Goal: Task Accomplishment & Management: Manage account settings

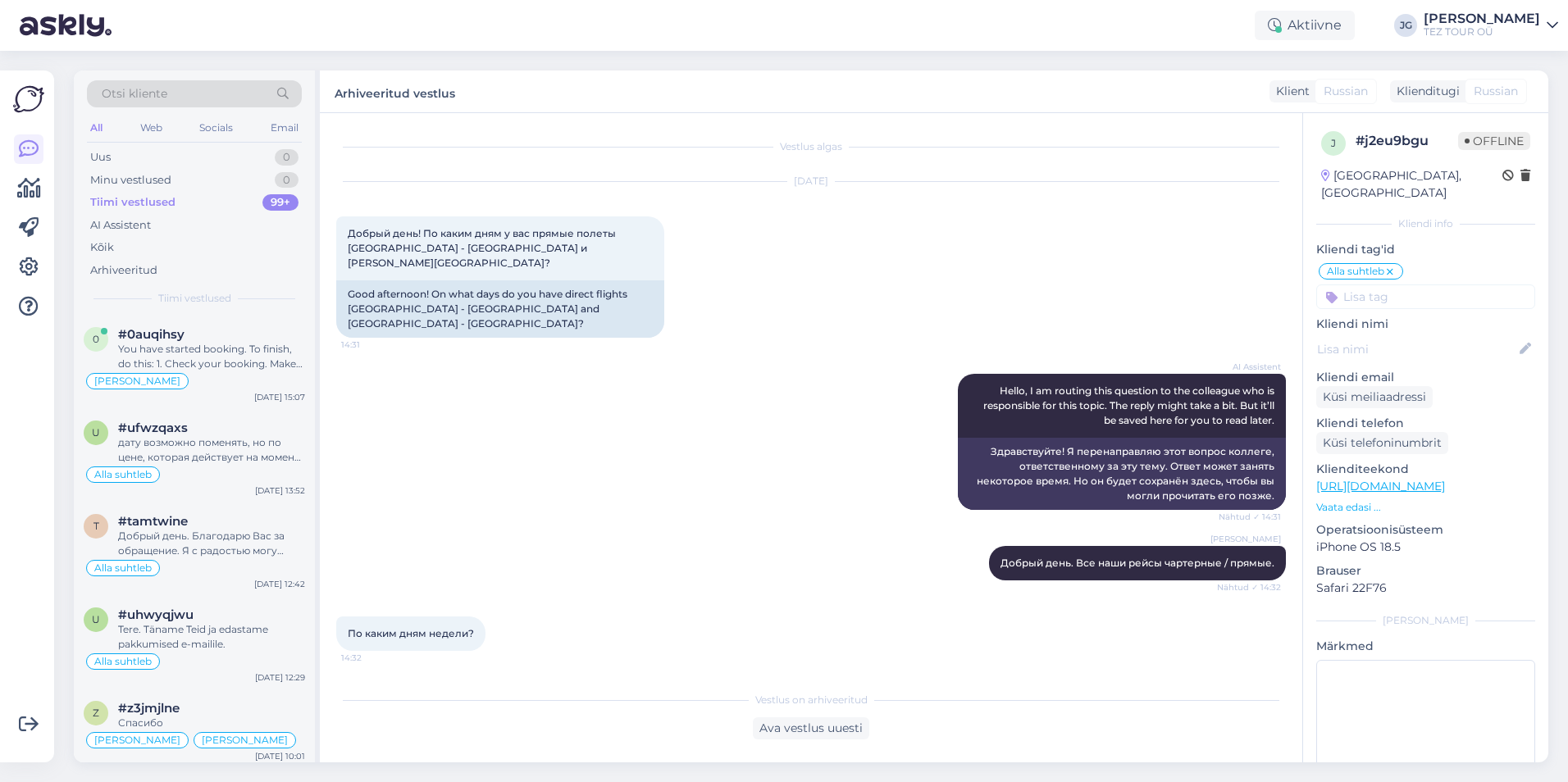
scroll to position [1049, 0]
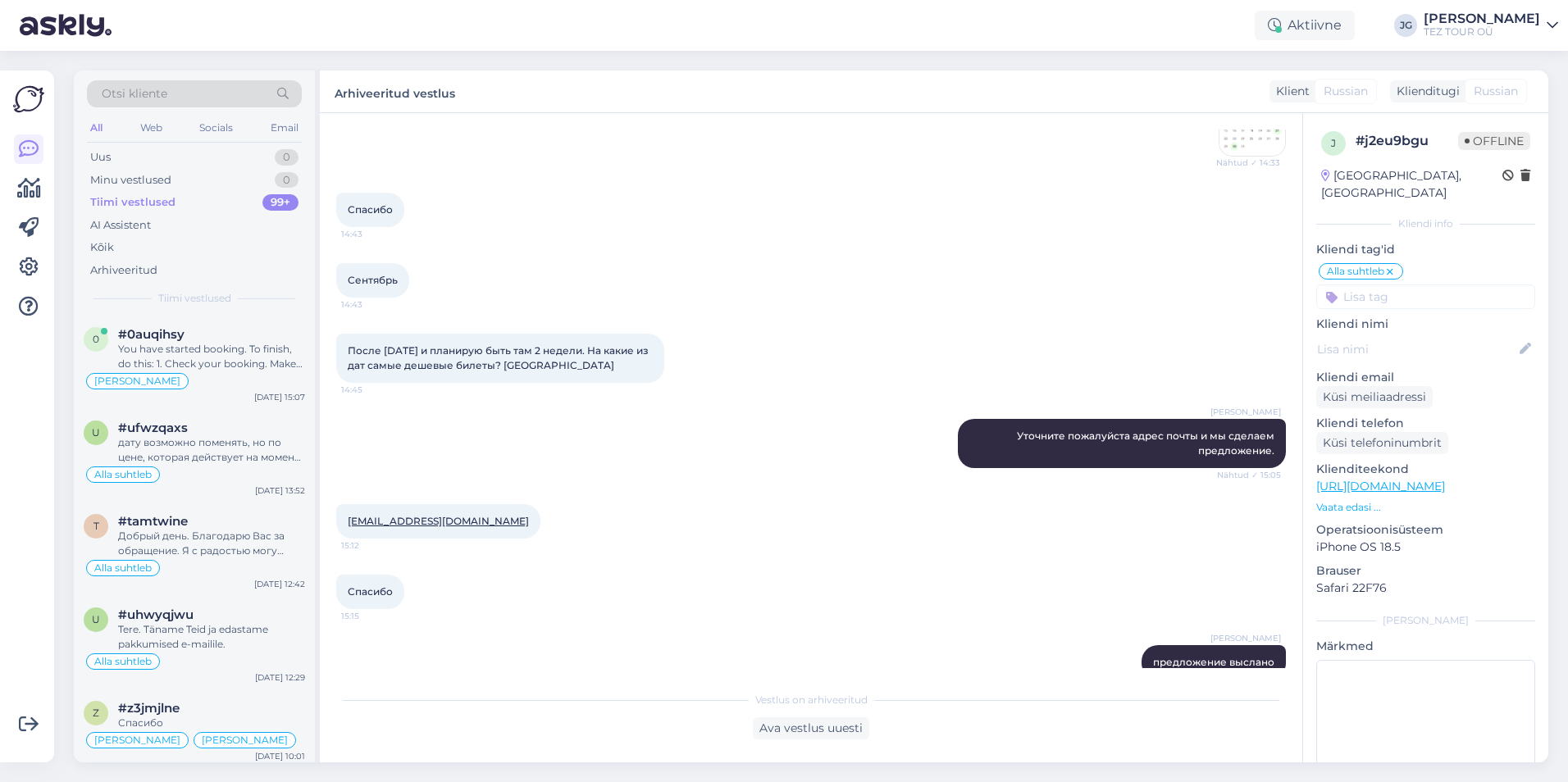
click at [179, 95] on div "Otsi kliente" at bounding box center [194, 94] width 215 height 27
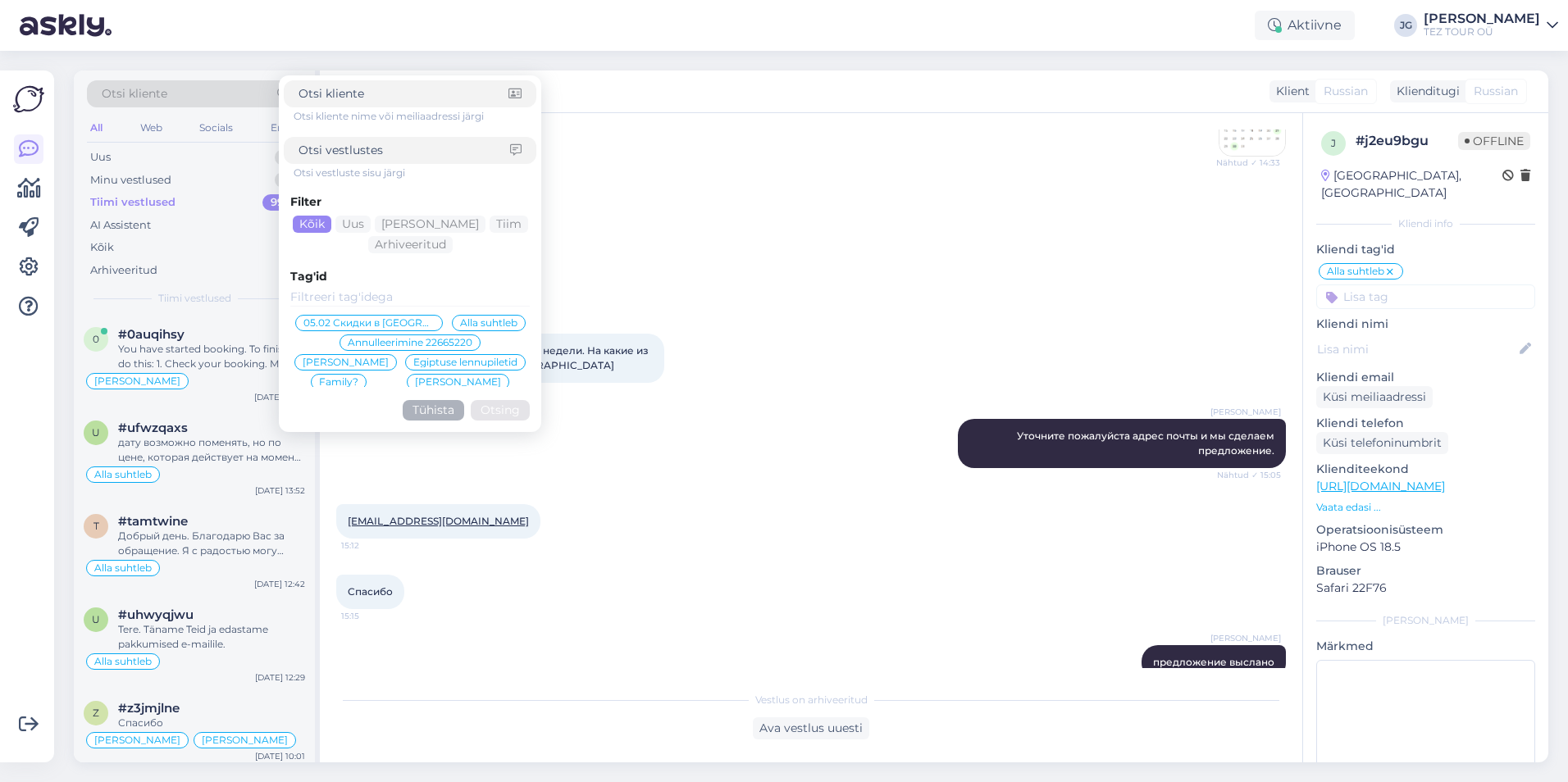
type input "#z3jmjlne"
click button "Otsing" at bounding box center [500, 410] width 59 height 21
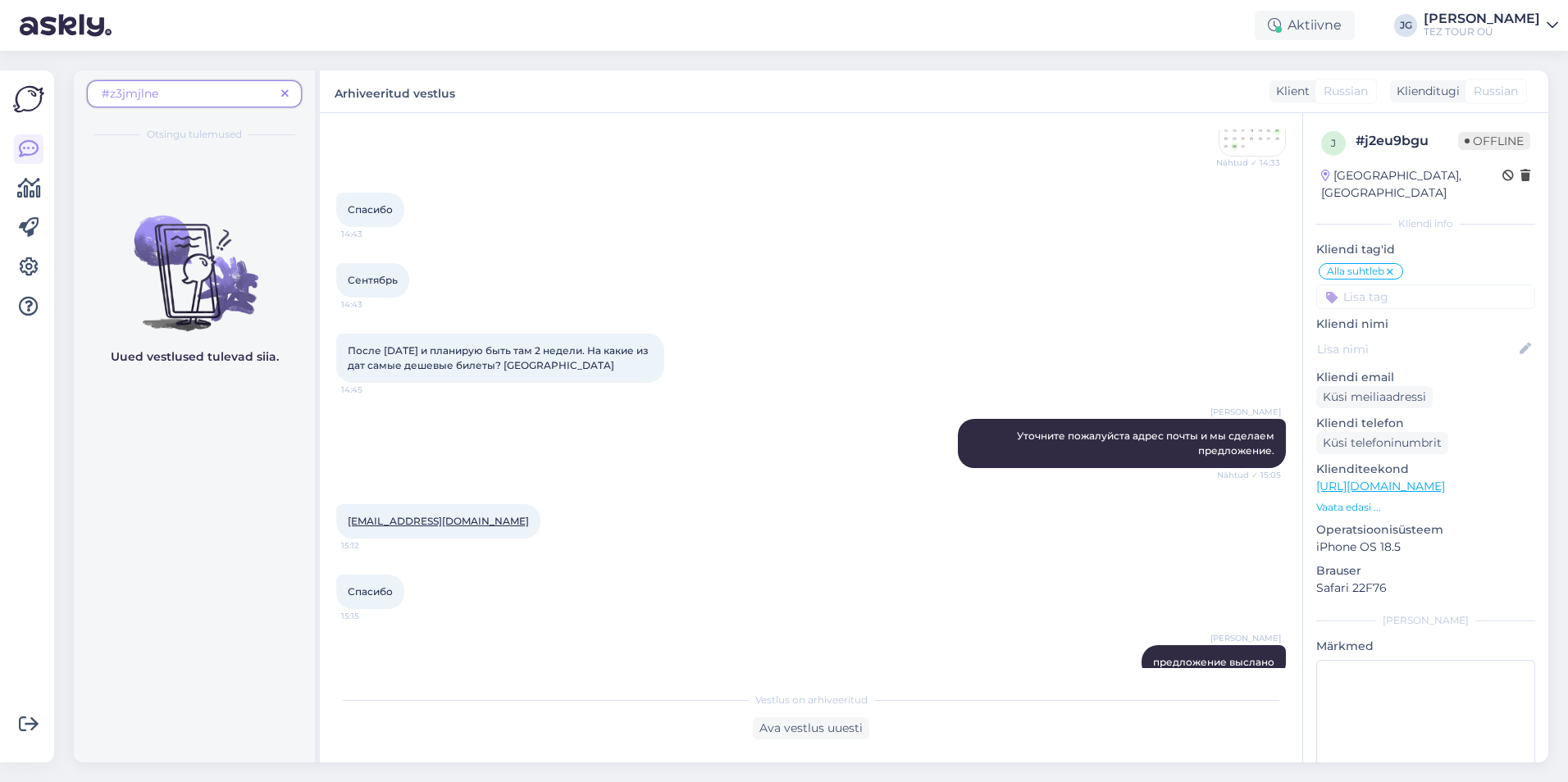
click at [202, 91] on span "#z3jmjlne" at bounding box center [188, 94] width 173 height 17
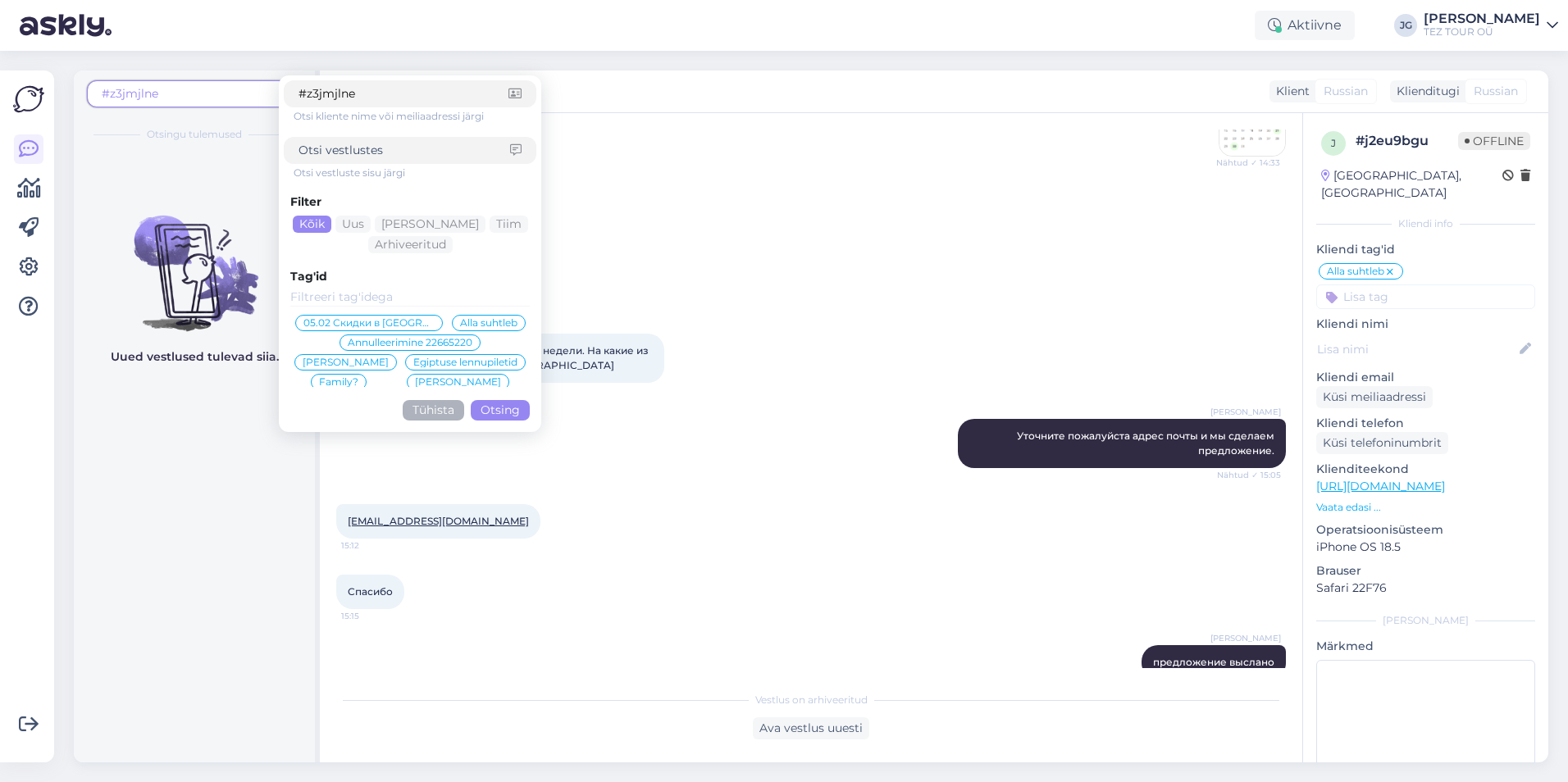
click at [380, 93] on input "#z3jmjlne" at bounding box center [403, 94] width 210 height 17
click button "Otsing" at bounding box center [500, 410] width 59 height 21
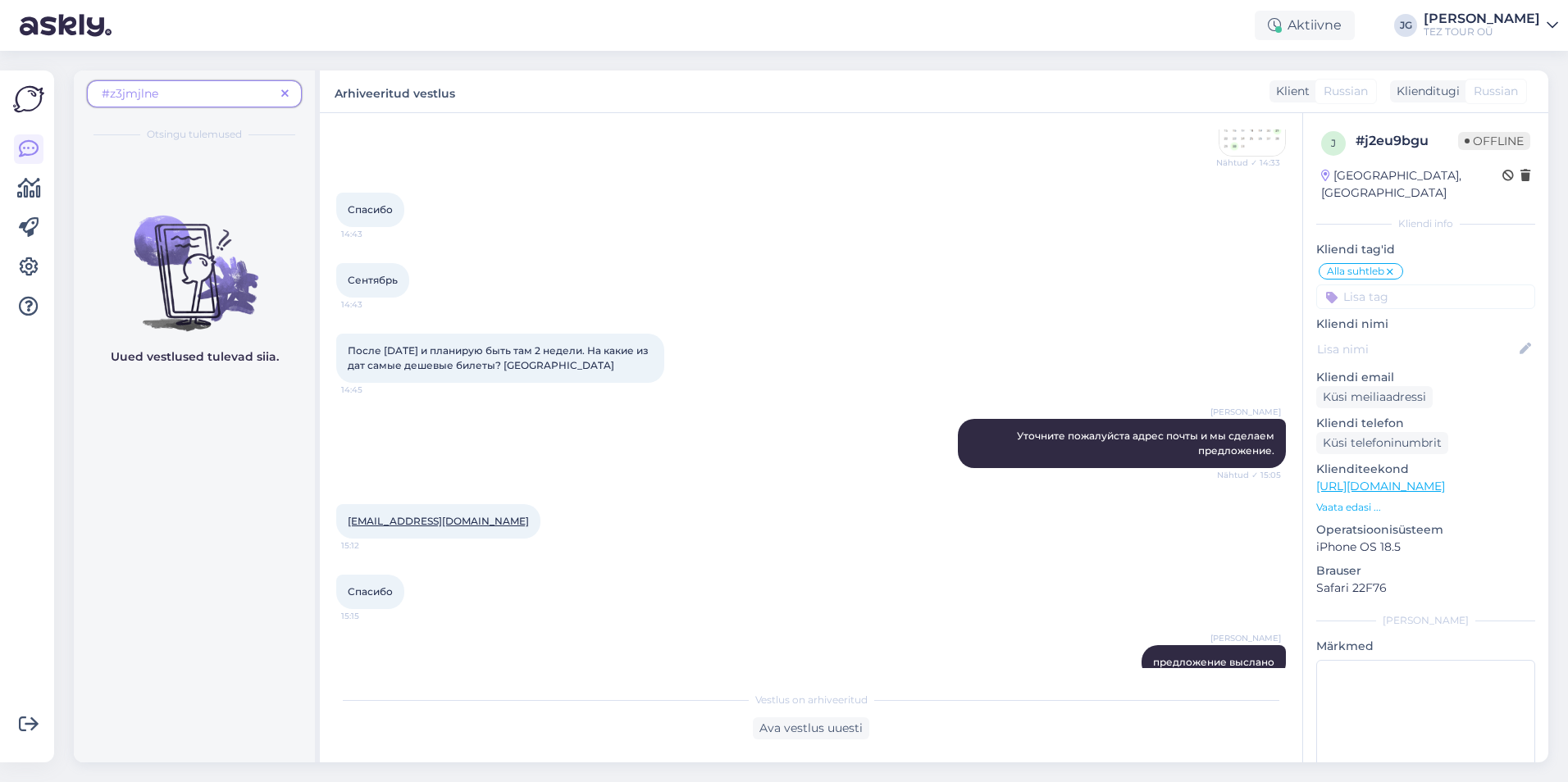
click at [290, 93] on span at bounding box center [285, 94] width 21 height 17
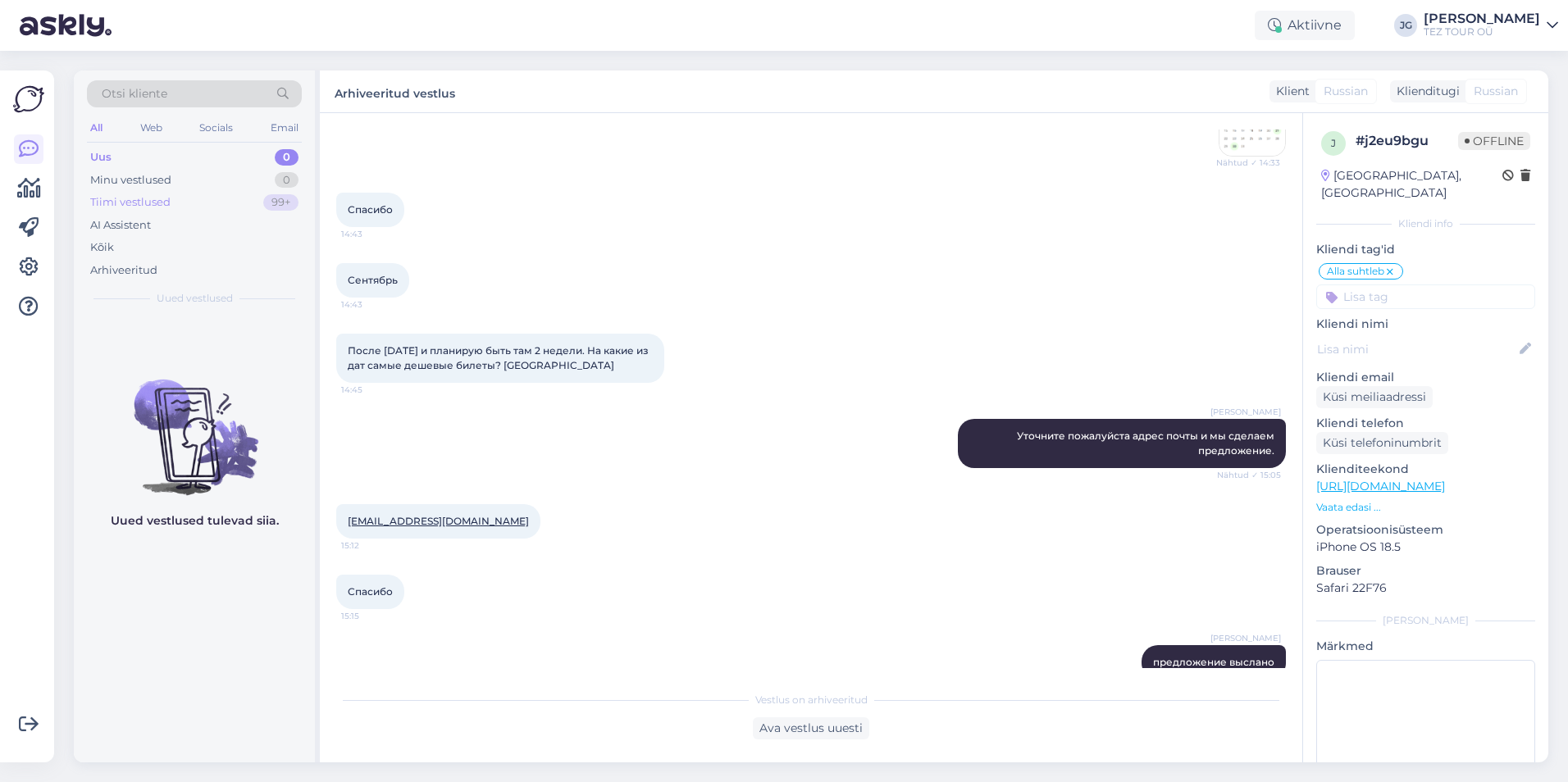
click at [129, 201] on div "Tiimi vestlused" at bounding box center [130, 202] width 80 height 17
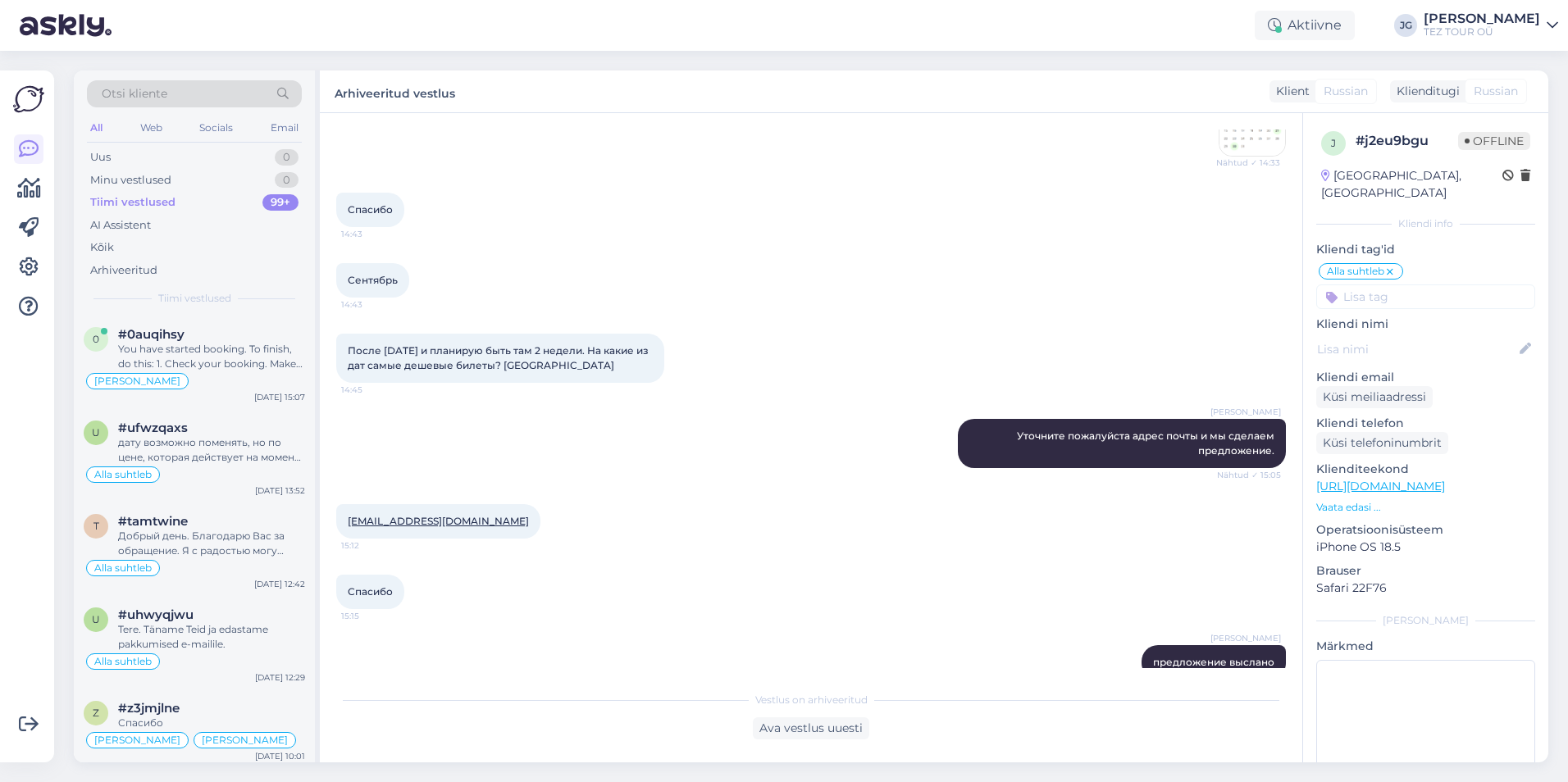
click at [129, 92] on span "Otsi kliente" at bounding box center [134, 94] width 66 height 17
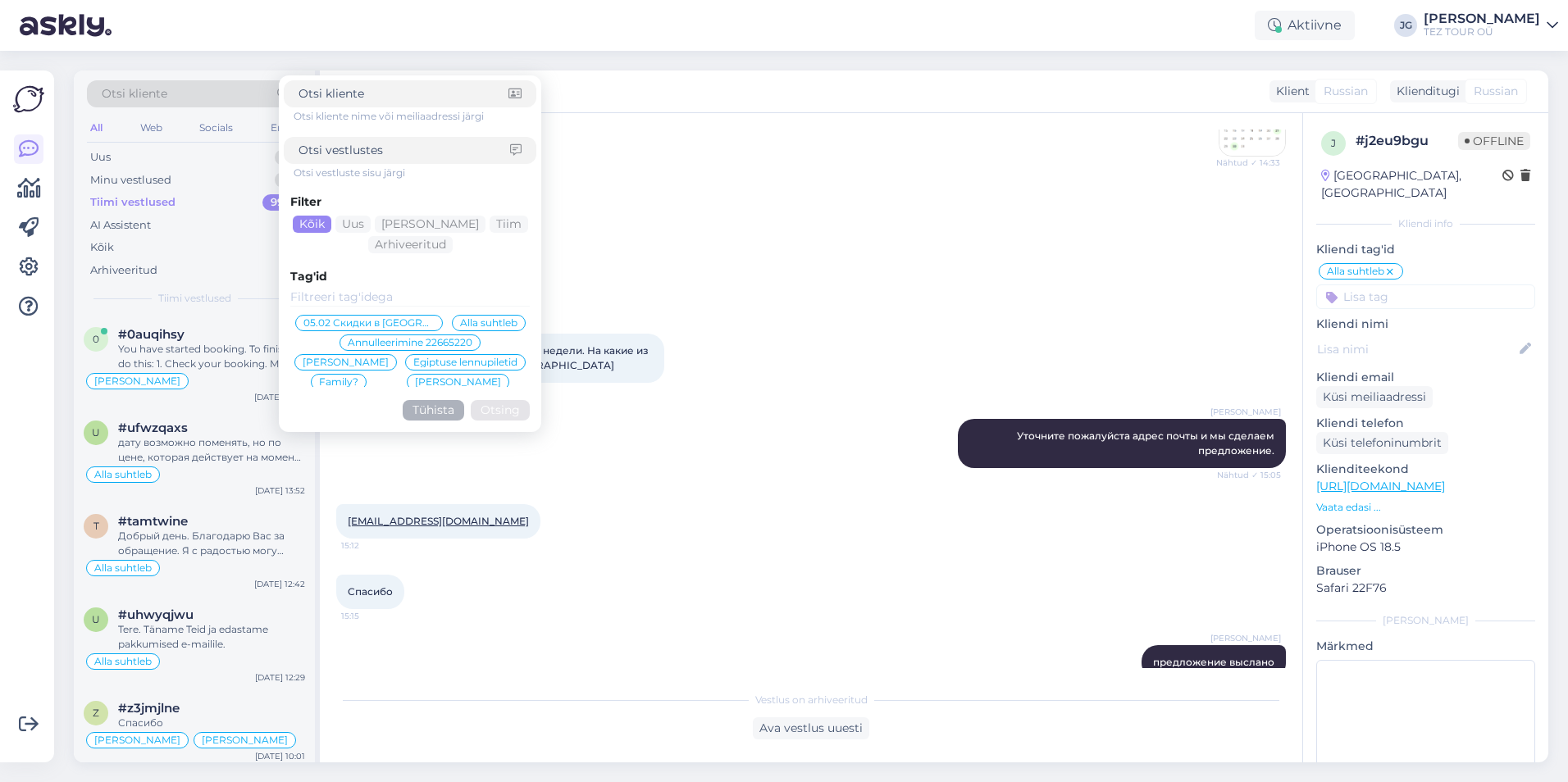
click at [352, 95] on input at bounding box center [403, 94] width 210 height 17
type input "#z3jmjlne"
click button "Otsing" at bounding box center [500, 410] width 59 height 21
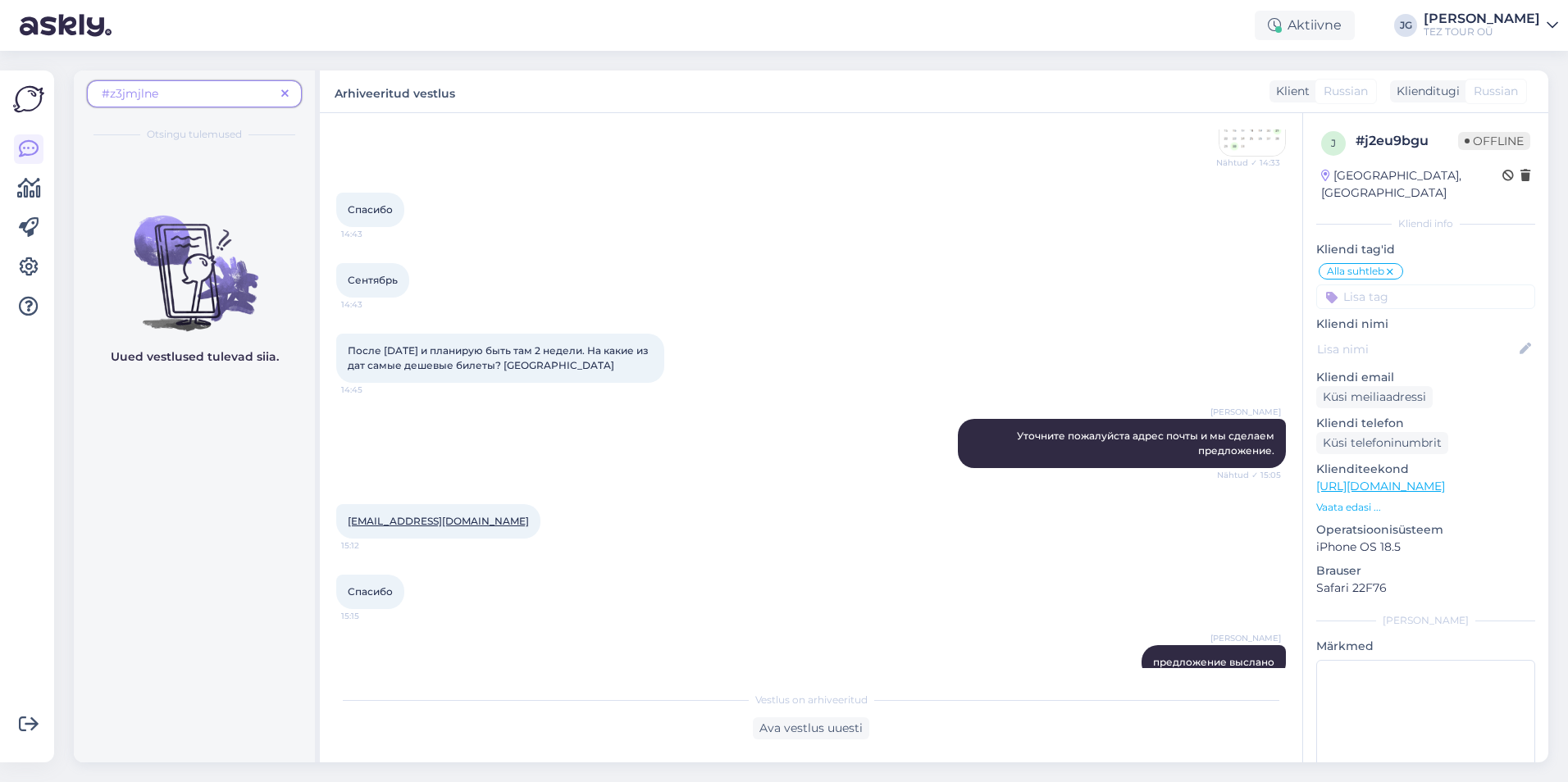
click at [288, 95] on span at bounding box center [285, 94] width 21 height 17
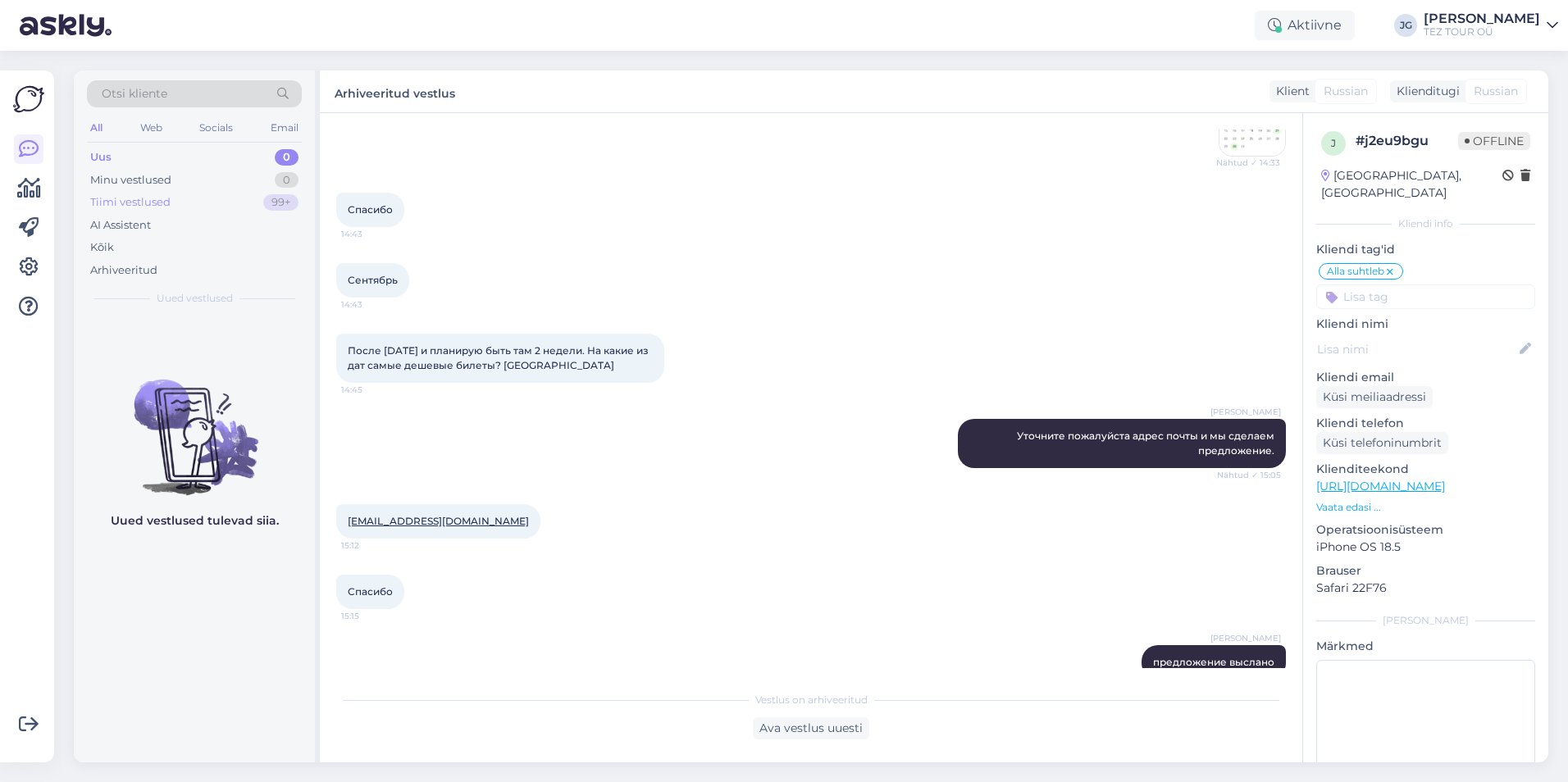
click at [129, 203] on div "Tiimi vestlused" at bounding box center [130, 202] width 80 height 17
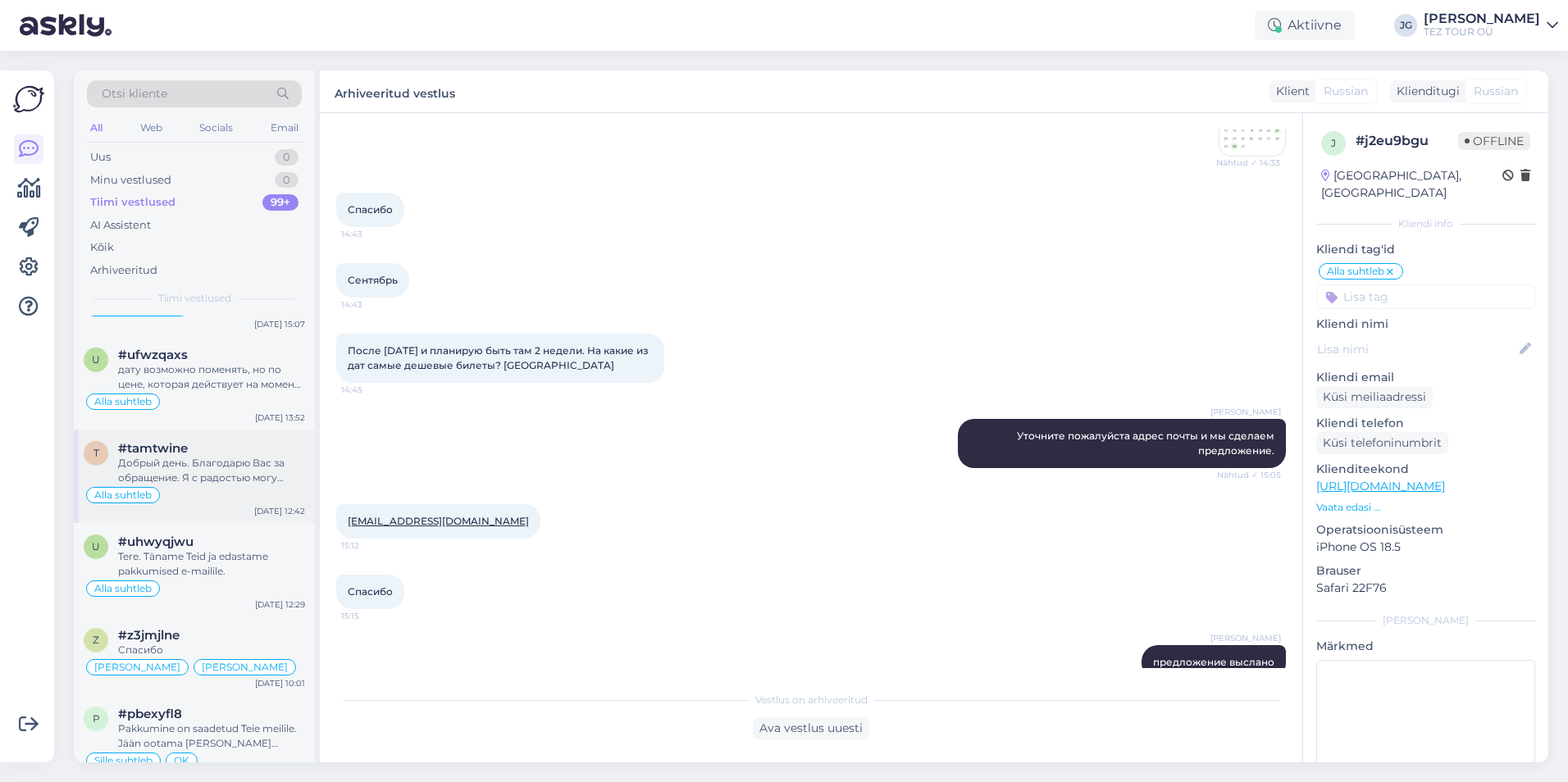
scroll to position [246, 0]
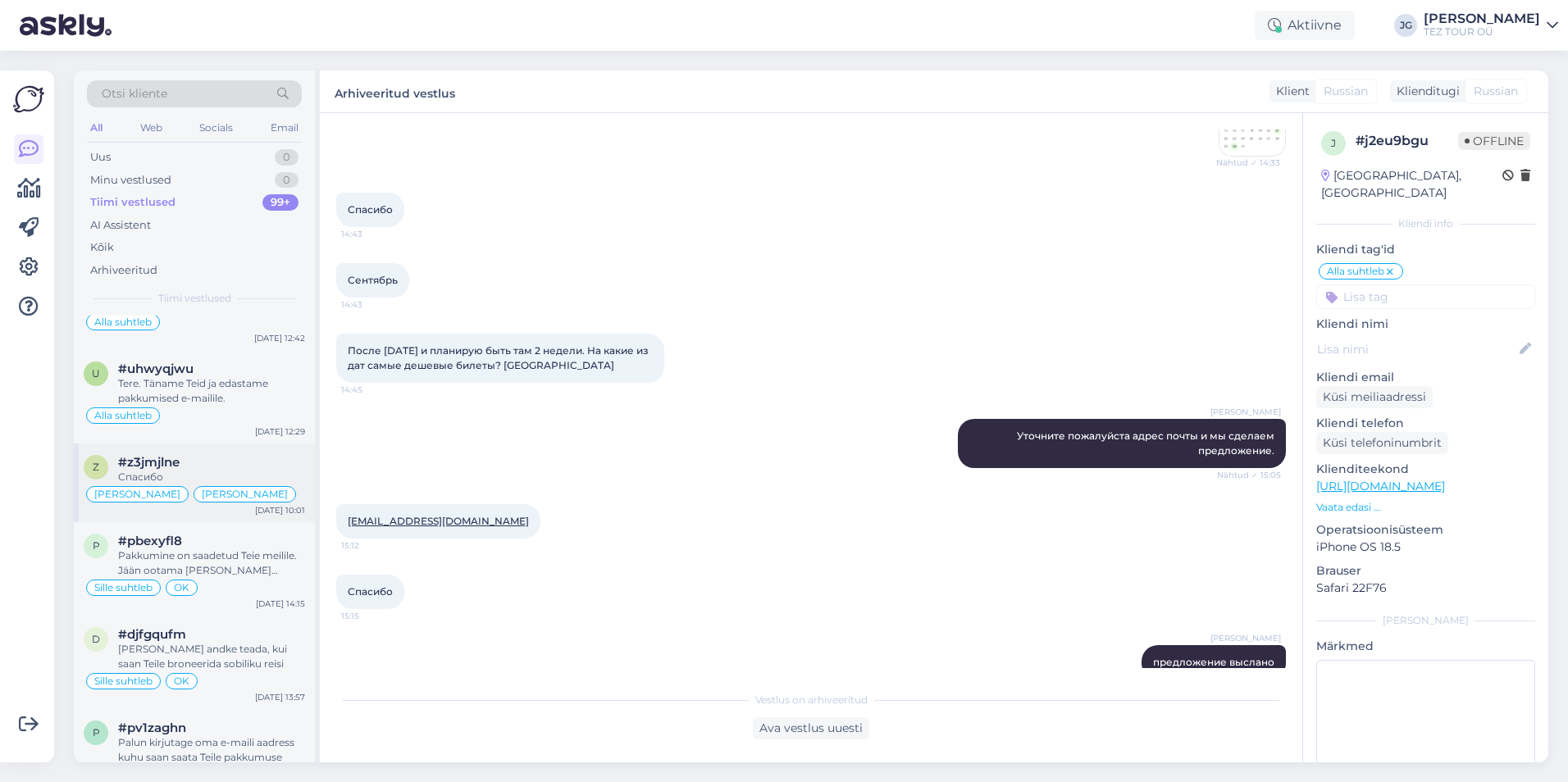
click at [167, 487] on div "[PERSON_NAME]" at bounding box center [138, 494] width 103 height 17
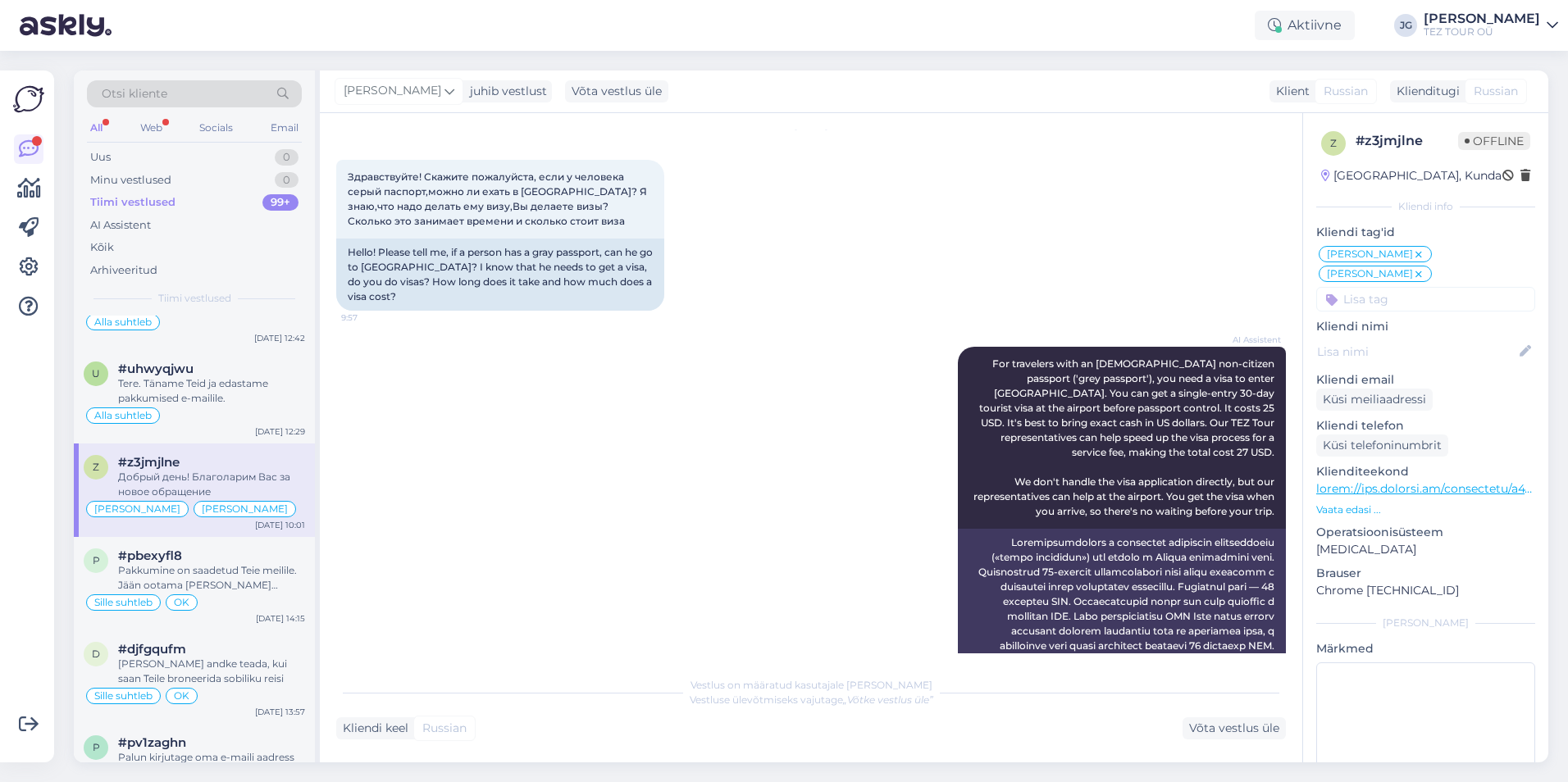
scroll to position [3606, 0]
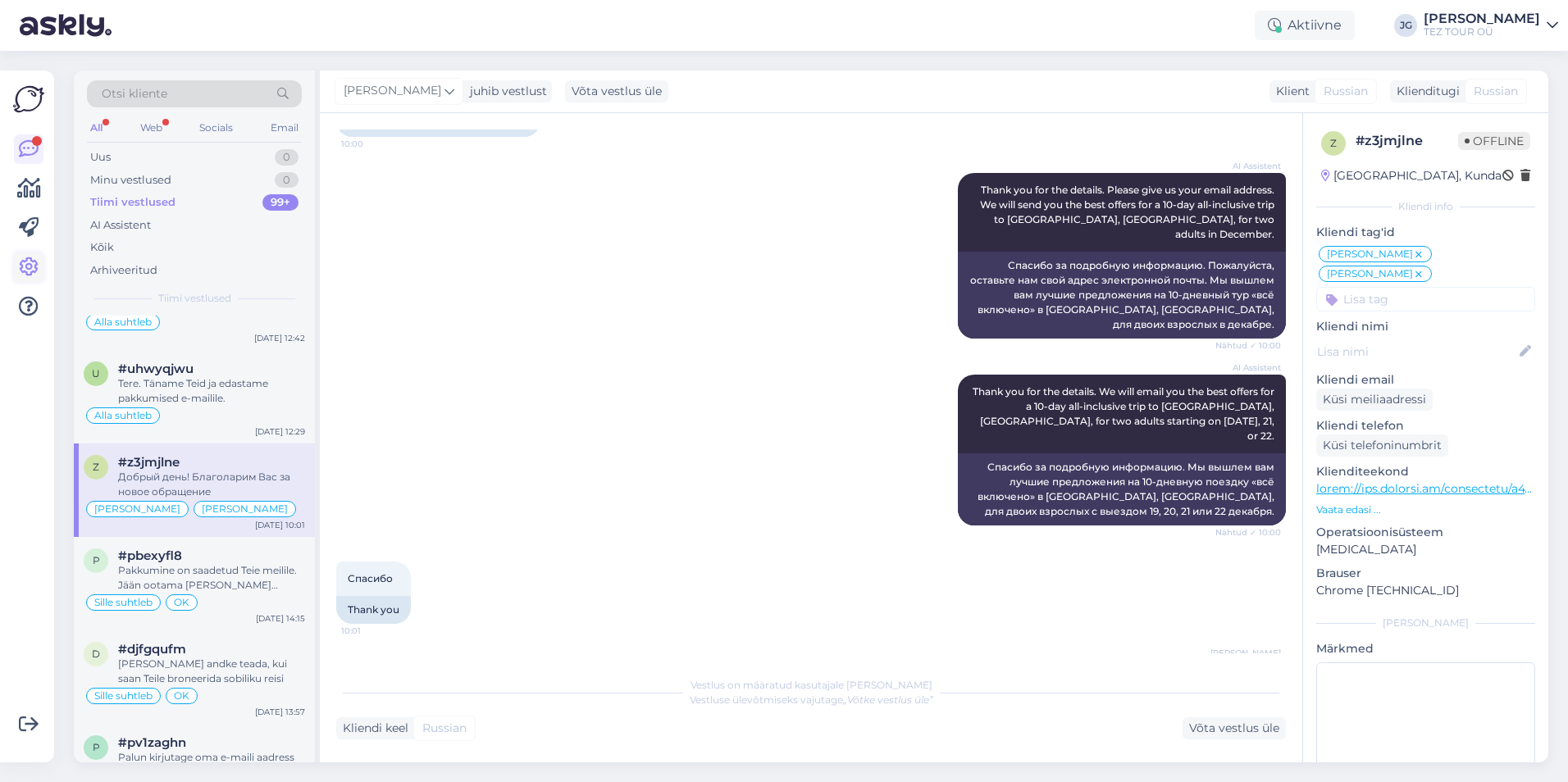
click at [30, 269] on icon at bounding box center [29, 267] width 20 height 20
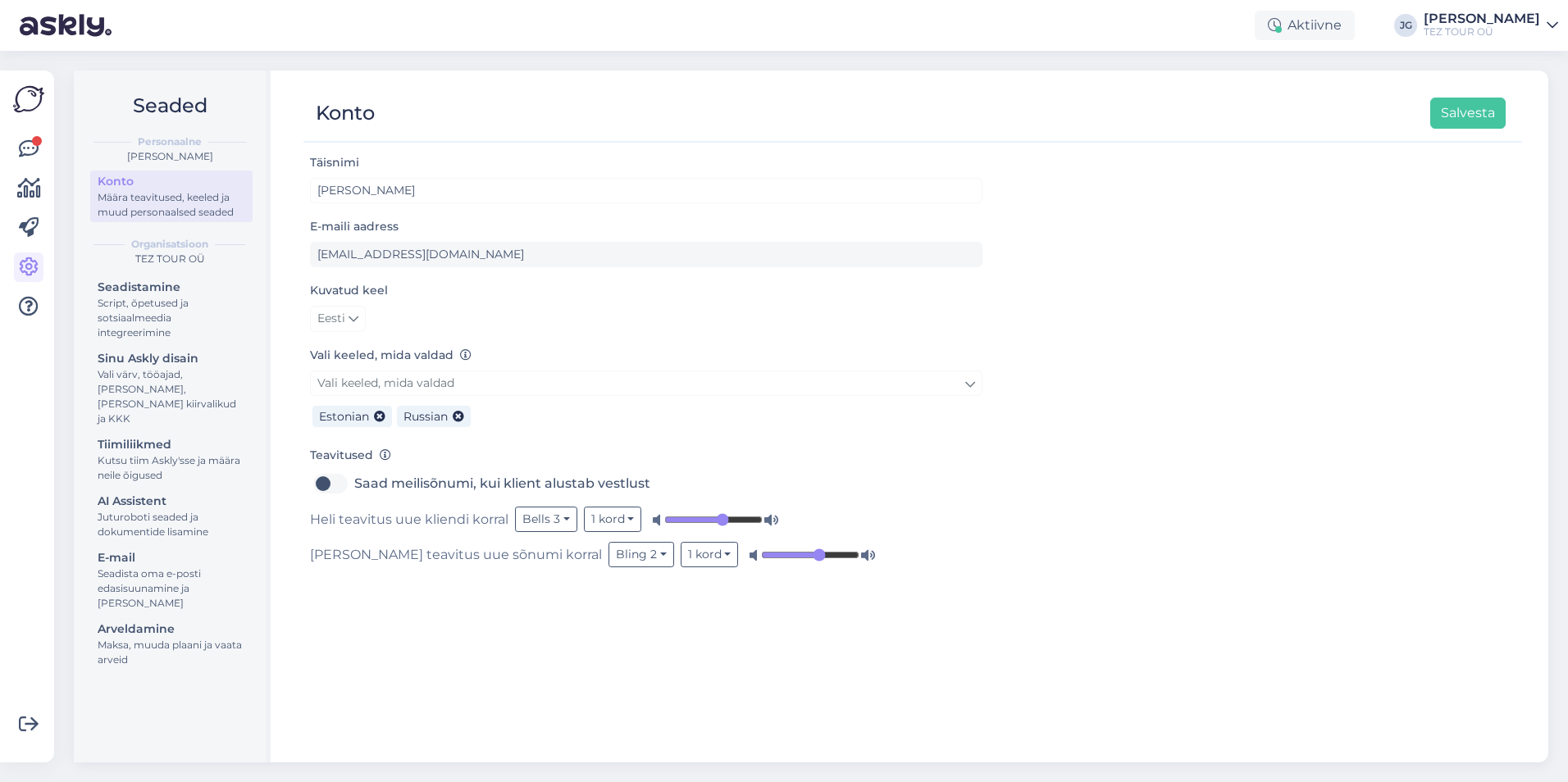
click at [1417, 728] on div "Täisnimi [PERSON_NAME] E-maili aadress [EMAIL_ADDRESS][DOMAIN_NAME] Kuvatud kee…" at bounding box center [913, 450] width 1219 height 595
click at [22, 257] on icon at bounding box center [29, 267] width 20 height 20
click at [27, 266] on icon at bounding box center [29, 267] width 20 height 20
click at [135, 311] on div "Script, õpetused ja sotsiaalmeedia integreerimine" at bounding box center [172, 318] width 148 height 44
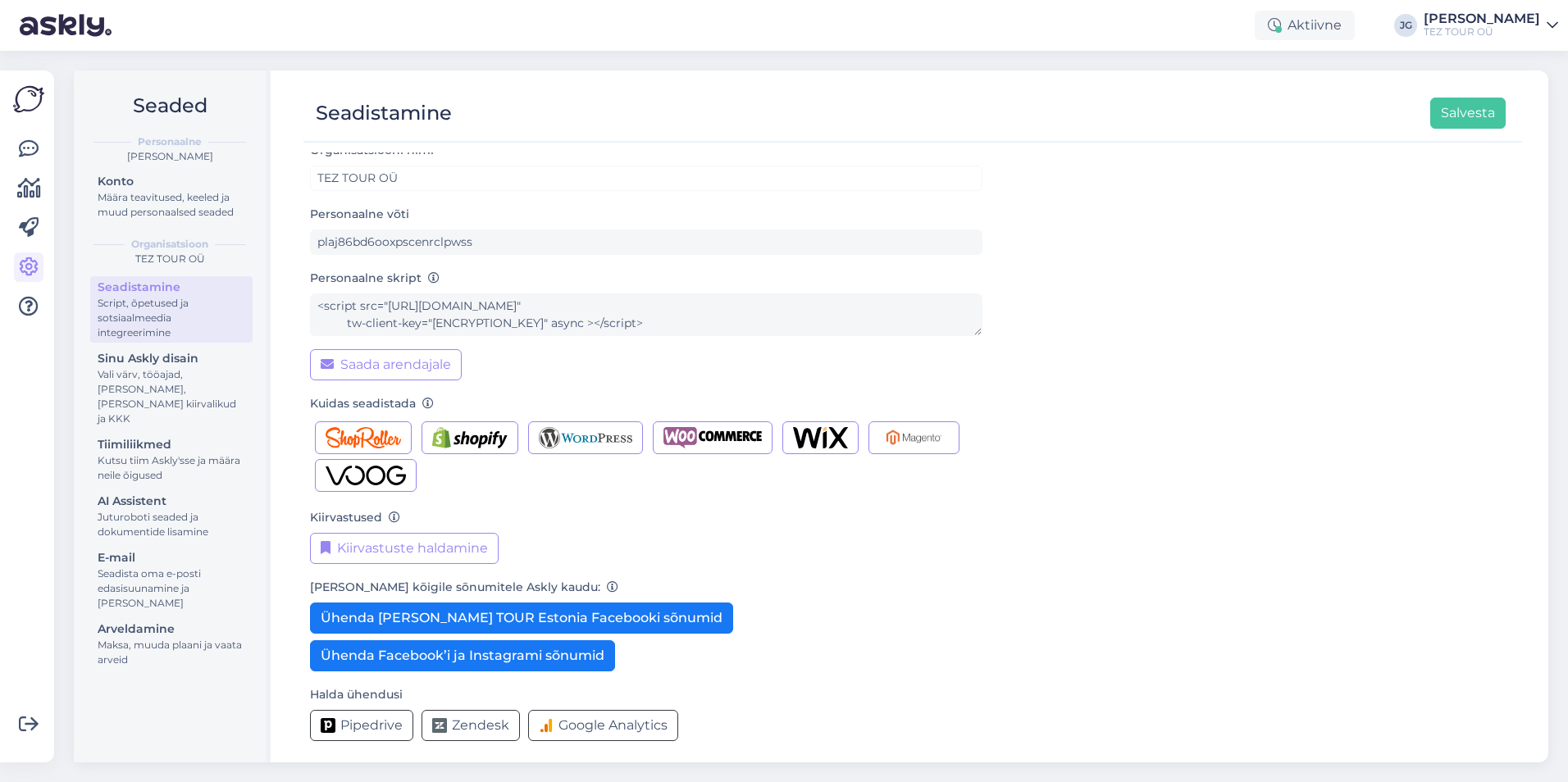
scroll to position [19, 0]
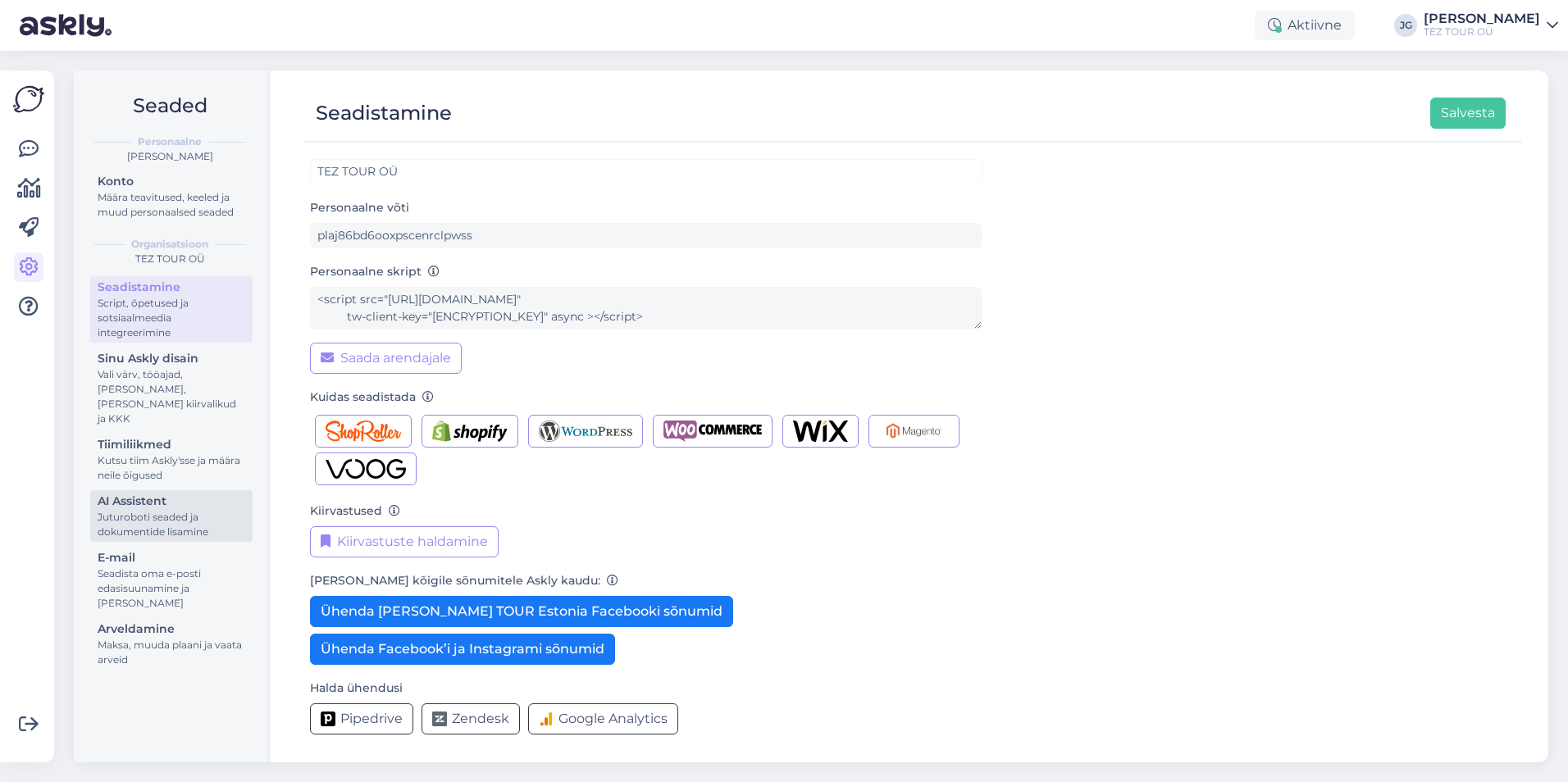
click at [140, 510] on div "Juturoboti seaded ja dokumentide lisamine" at bounding box center [172, 525] width 148 height 30
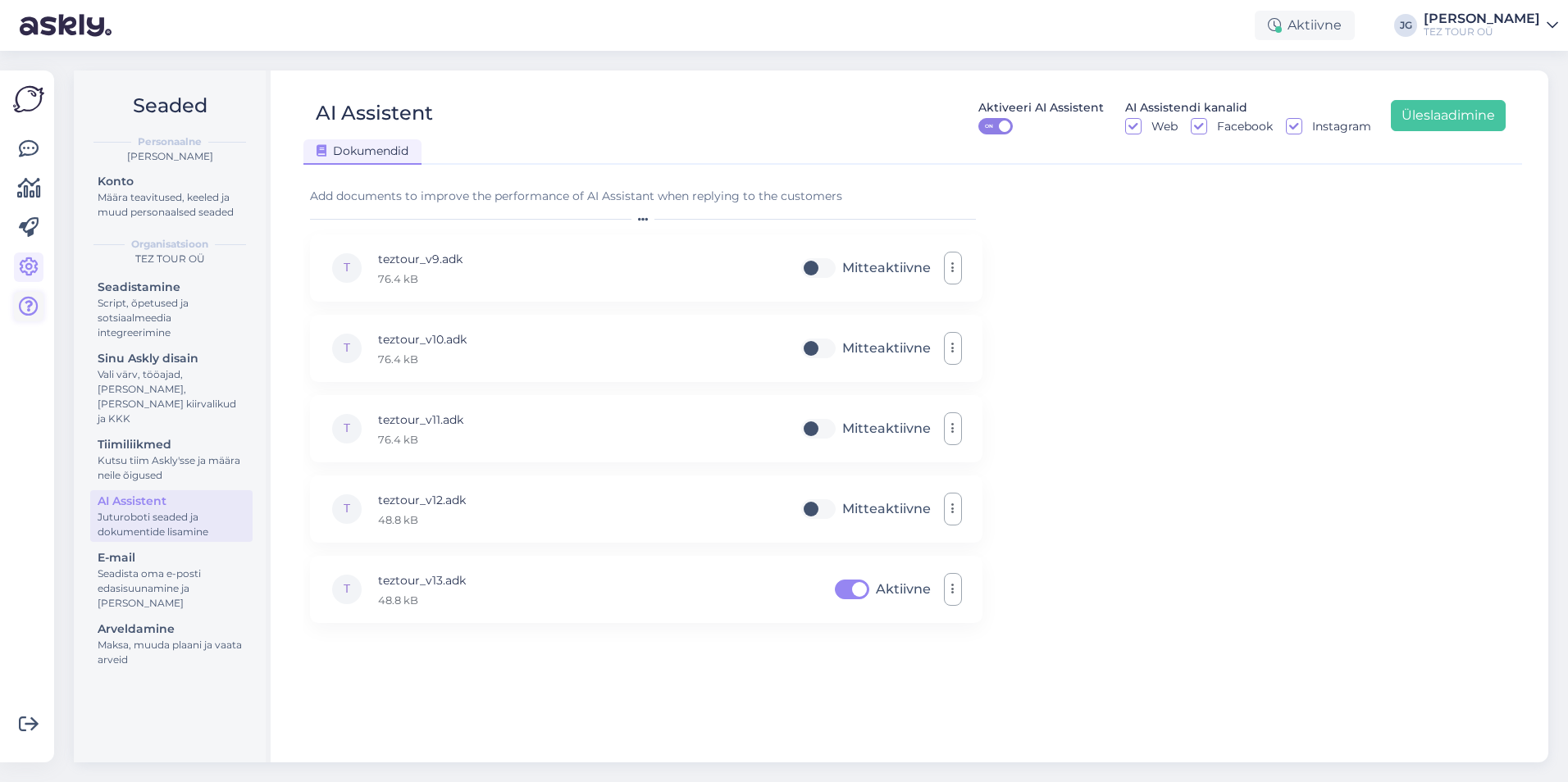
click at [42, 319] on div "Võimalused Veendu, et Askly loob sulle väärtust. Sulge Ühenda FB ja IG sõnumid …" at bounding box center [27, 416] width 54 height 692
click at [32, 302] on icon at bounding box center [29, 307] width 20 height 20
